Goal: Check status: Check status

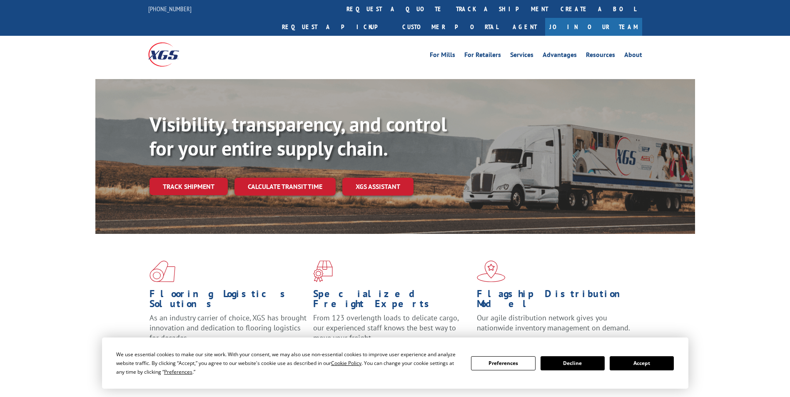
drag, startPoint x: 381, startPoint y: 12, endPoint x: 384, endPoint y: 16, distance: 5.1
click at [450, 12] on link "track a shipment" at bounding box center [502, 9] width 105 height 18
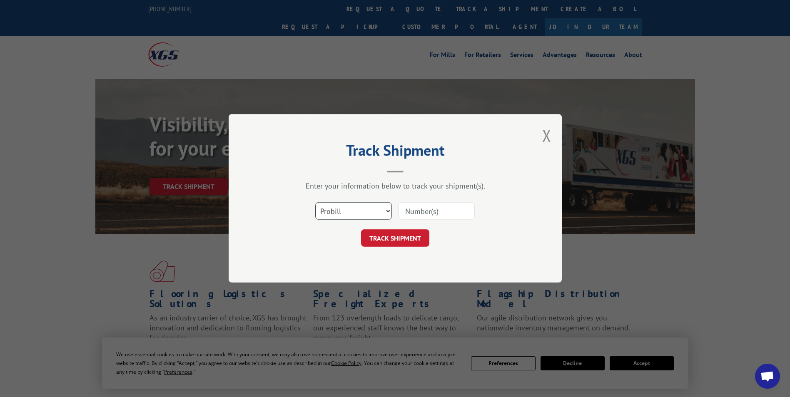
click at [384, 210] on select "Select category... Probill BOL PO" at bounding box center [353, 211] width 77 height 17
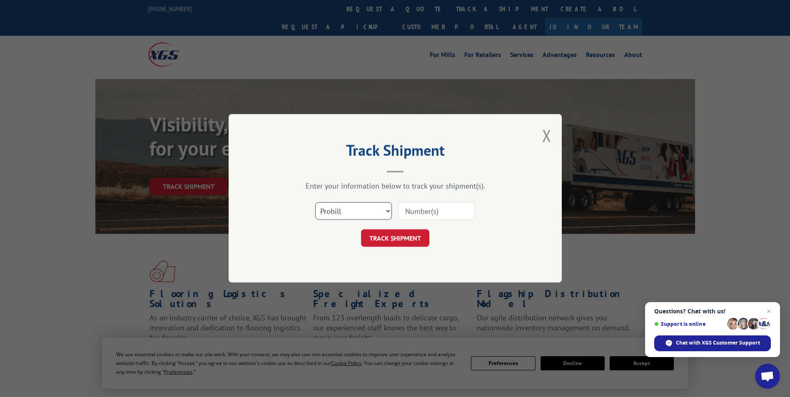
select select "bol"
click at [315, 203] on select "Select category... Probill BOL PO" at bounding box center [353, 211] width 77 height 17
click at [414, 206] on input at bounding box center [436, 211] width 77 height 17
paste input "7037864"
type input "7037864"
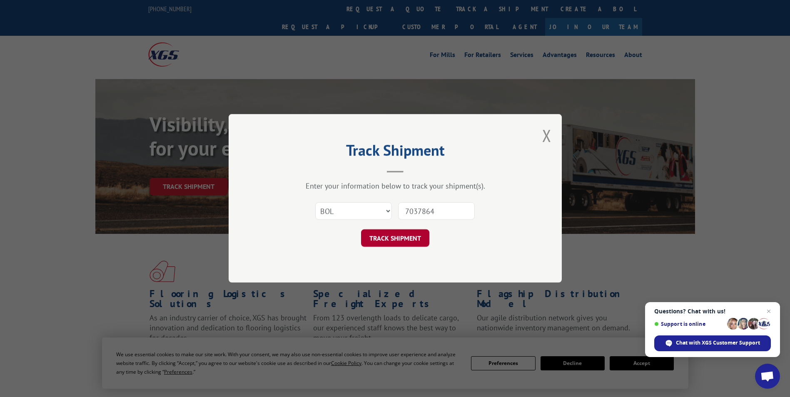
drag, startPoint x: 396, startPoint y: 240, endPoint x: 412, endPoint y: 240, distance: 16.2
click at [396, 239] on button "TRACK SHIPMENT" at bounding box center [395, 238] width 68 height 17
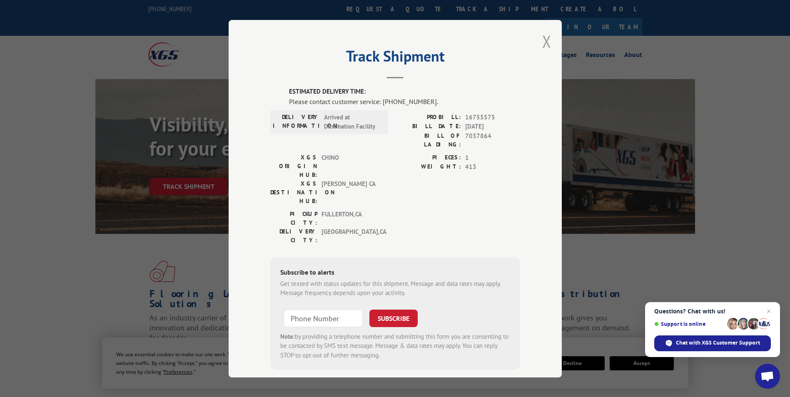
click at [543, 44] on button "Close modal" at bounding box center [546, 41] width 9 height 22
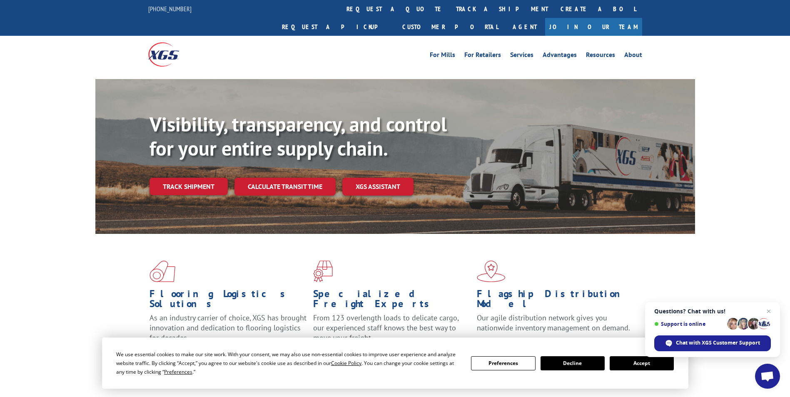
click at [748, 83] on div "Visibility, transparency, and control for your entire supply chain. Track shipm…" at bounding box center [395, 164] width 790 height 171
click at [769, 313] on span "Close chat" at bounding box center [769, 312] width 10 height 10
